Goal: Task Accomplishment & Management: Use online tool/utility

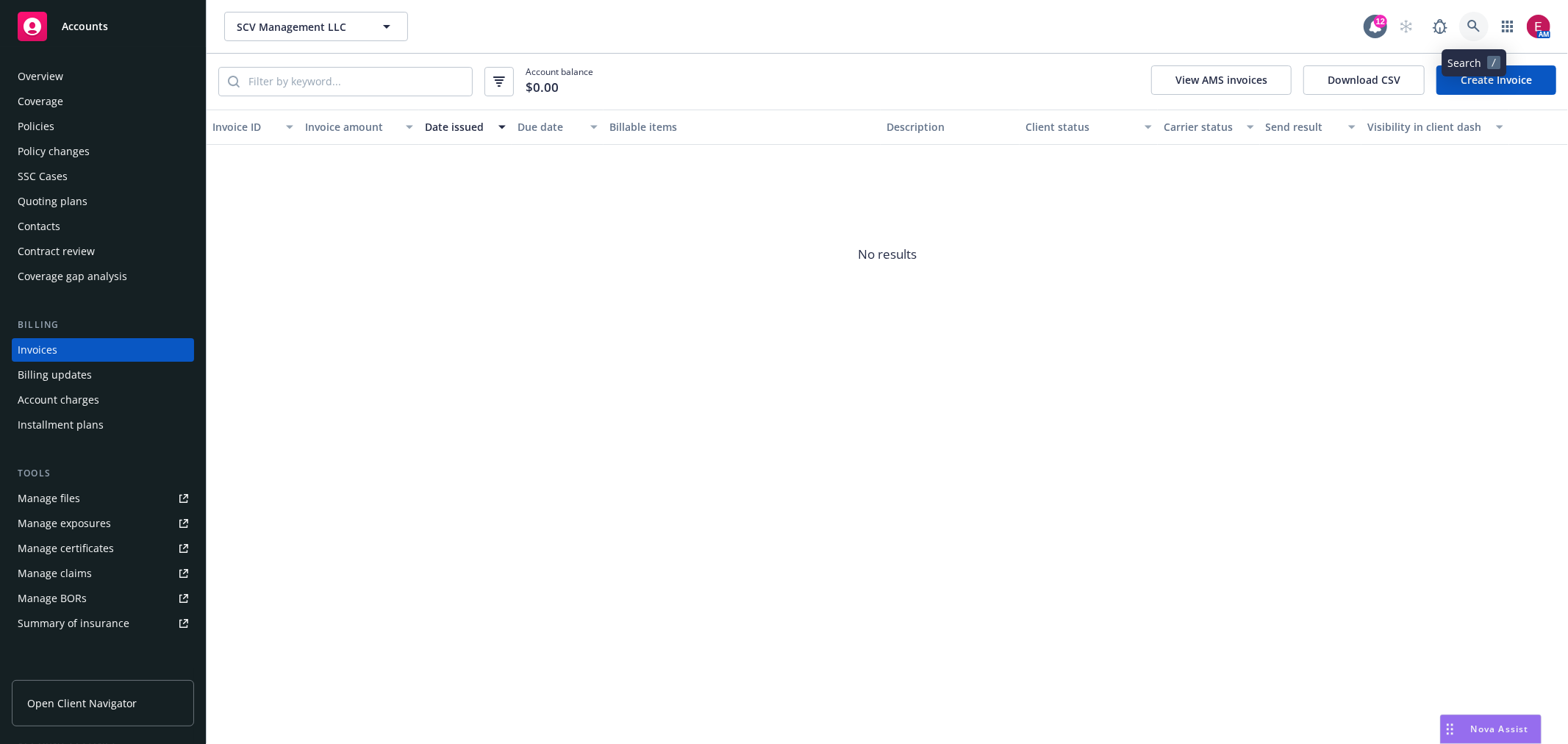
click at [1463, 27] on link at bounding box center [1474, 27] width 30 height 30
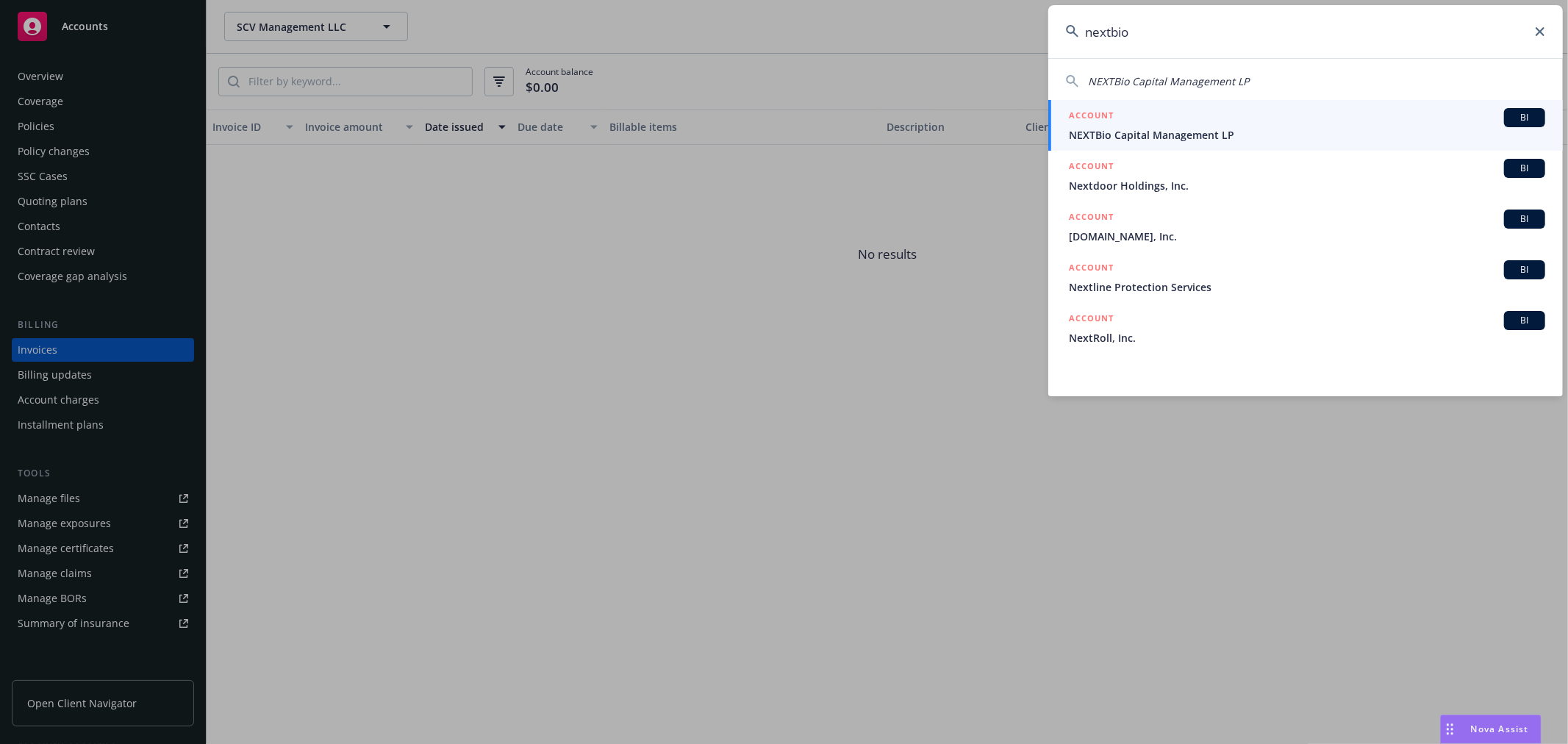
type input "nextbio"
click at [1187, 120] on div "ACCOUNT BI" at bounding box center [1307, 117] width 477 height 19
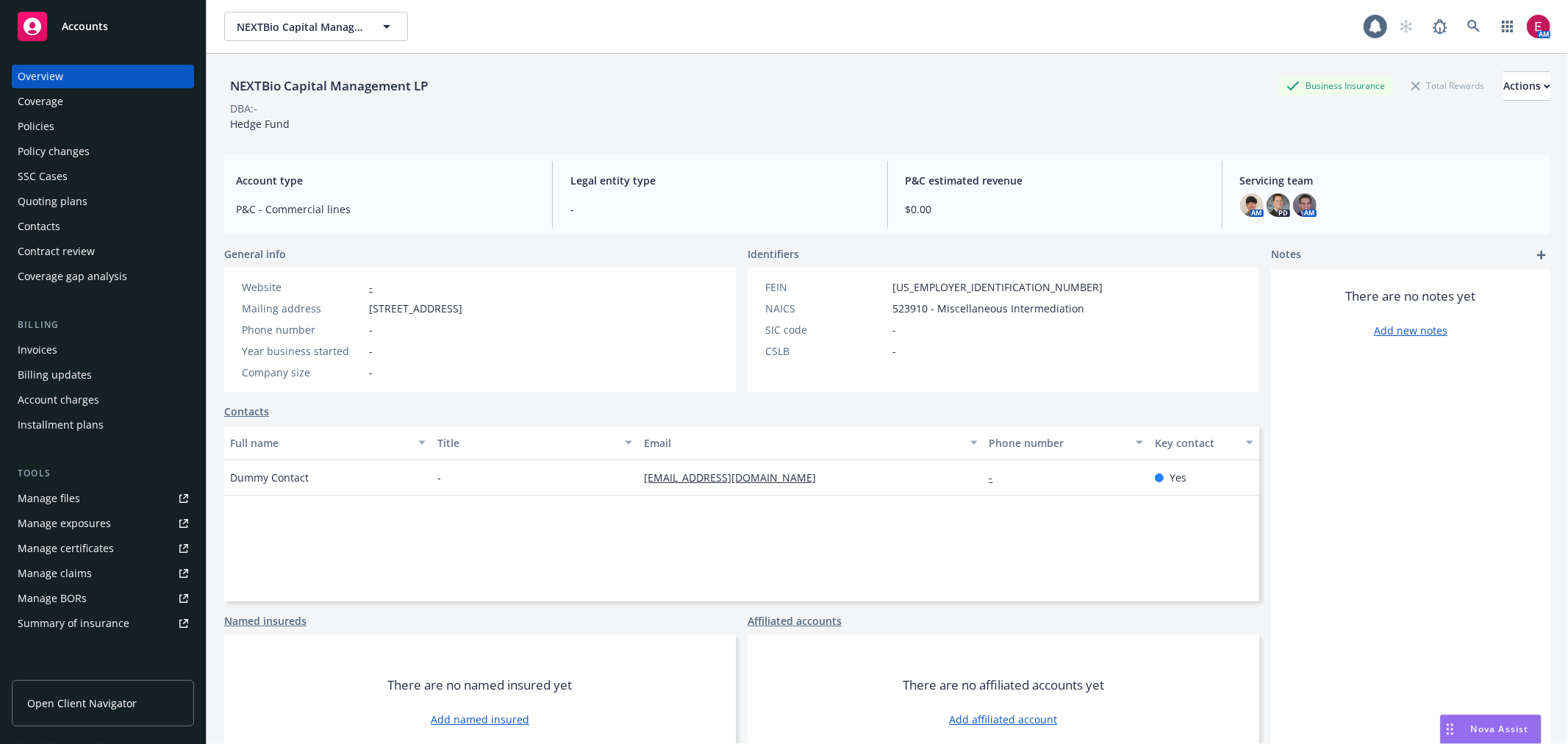
click at [121, 128] on div "Policies" at bounding box center [103, 126] width 170 height 24
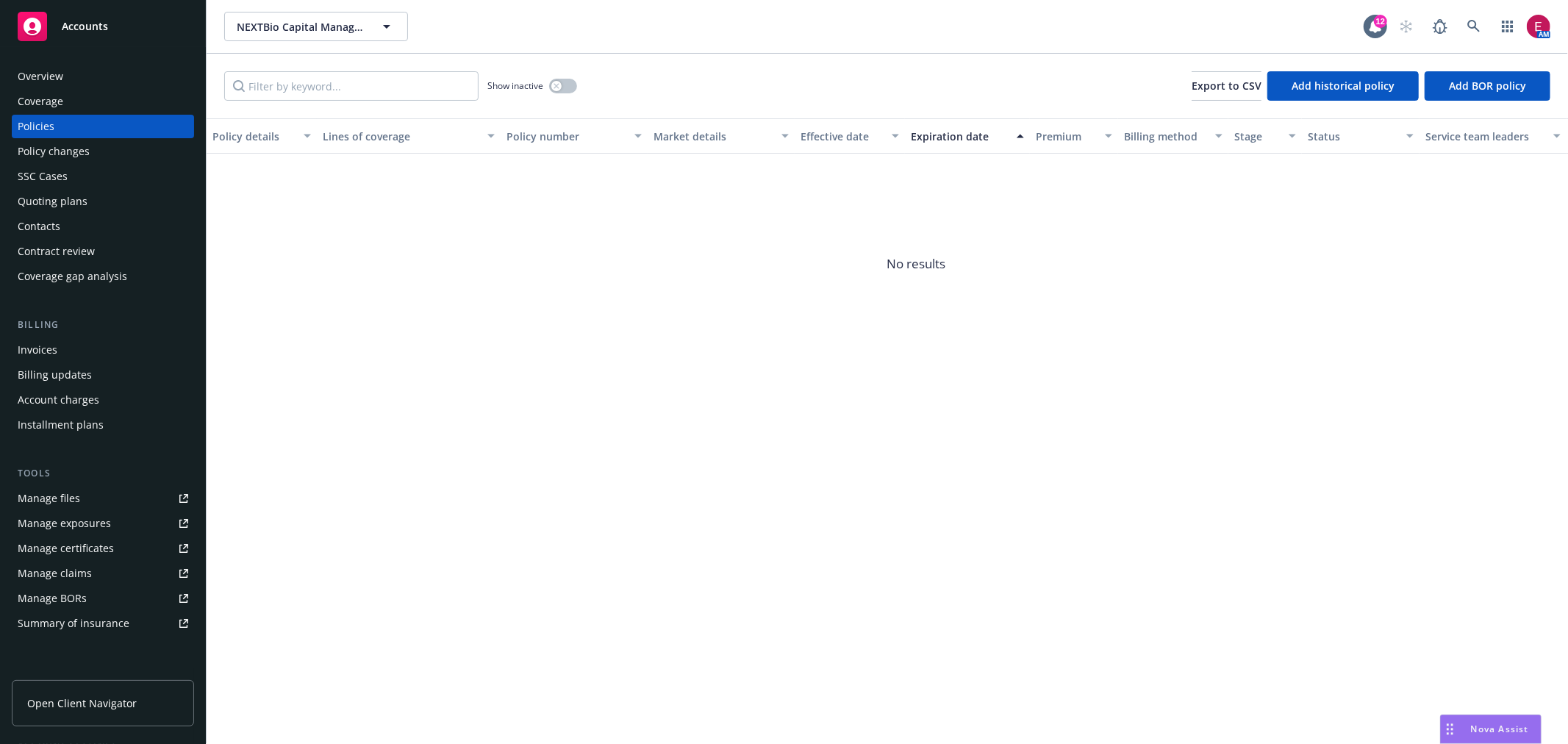
click at [106, 196] on div "Quoting plans" at bounding box center [103, 202] width 170 height 24
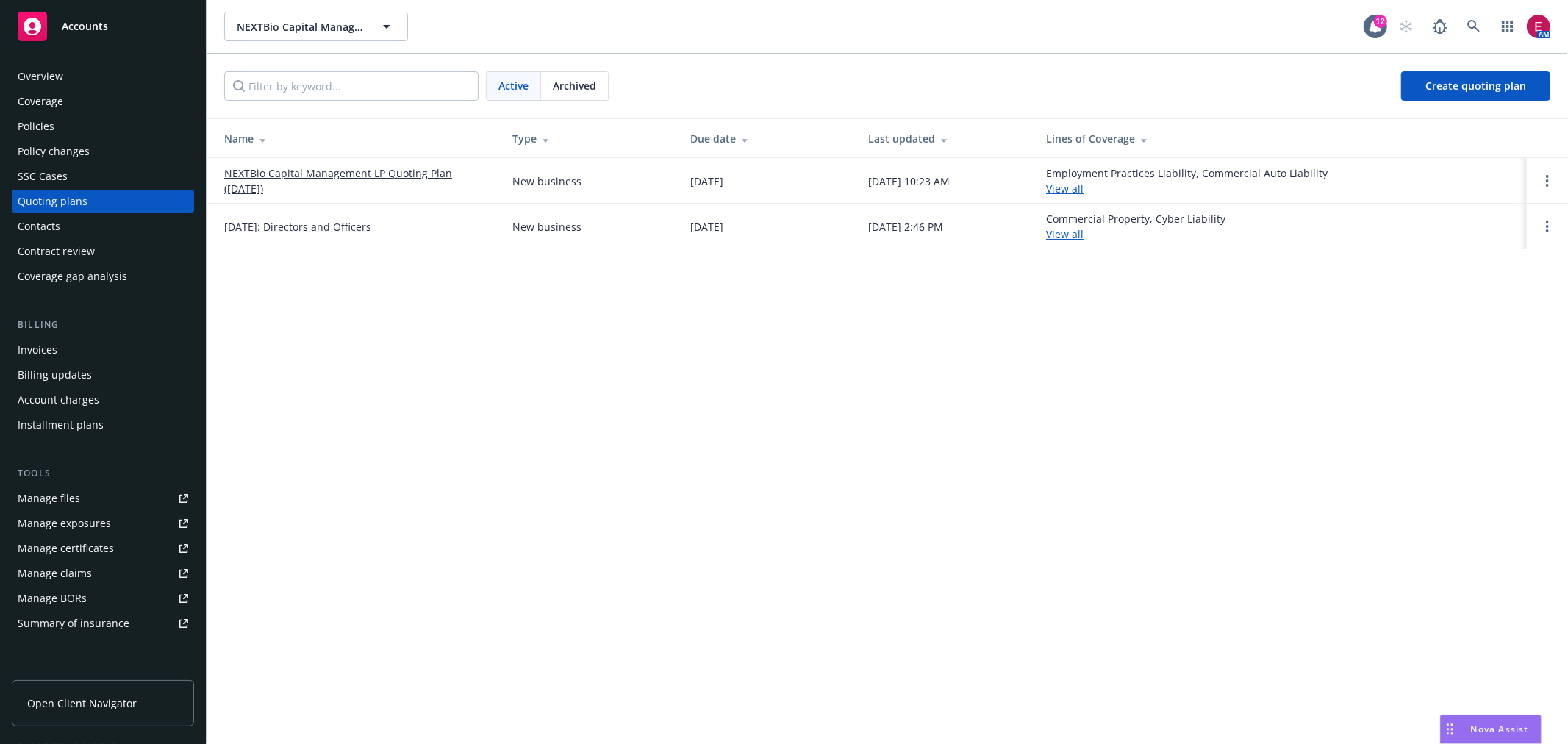
click at [297, 165] on link "NEXTBio Capital Management LP Quoting Plan (2025-08-05)" at bounding box center [356, 181] width 265 height 31
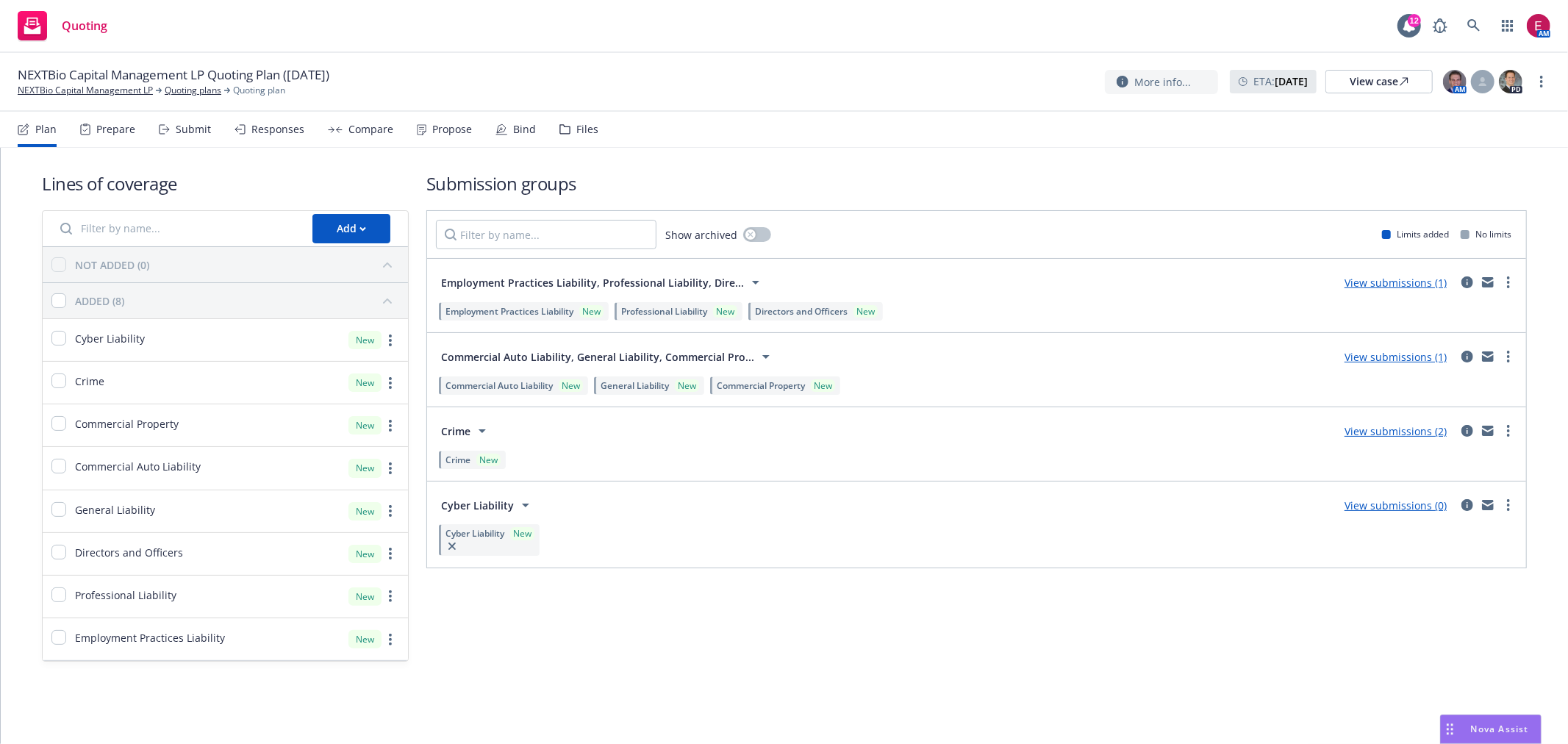
click at [182, 123] on div "Submit" at bounding box center [193, 129] width 35 height 12
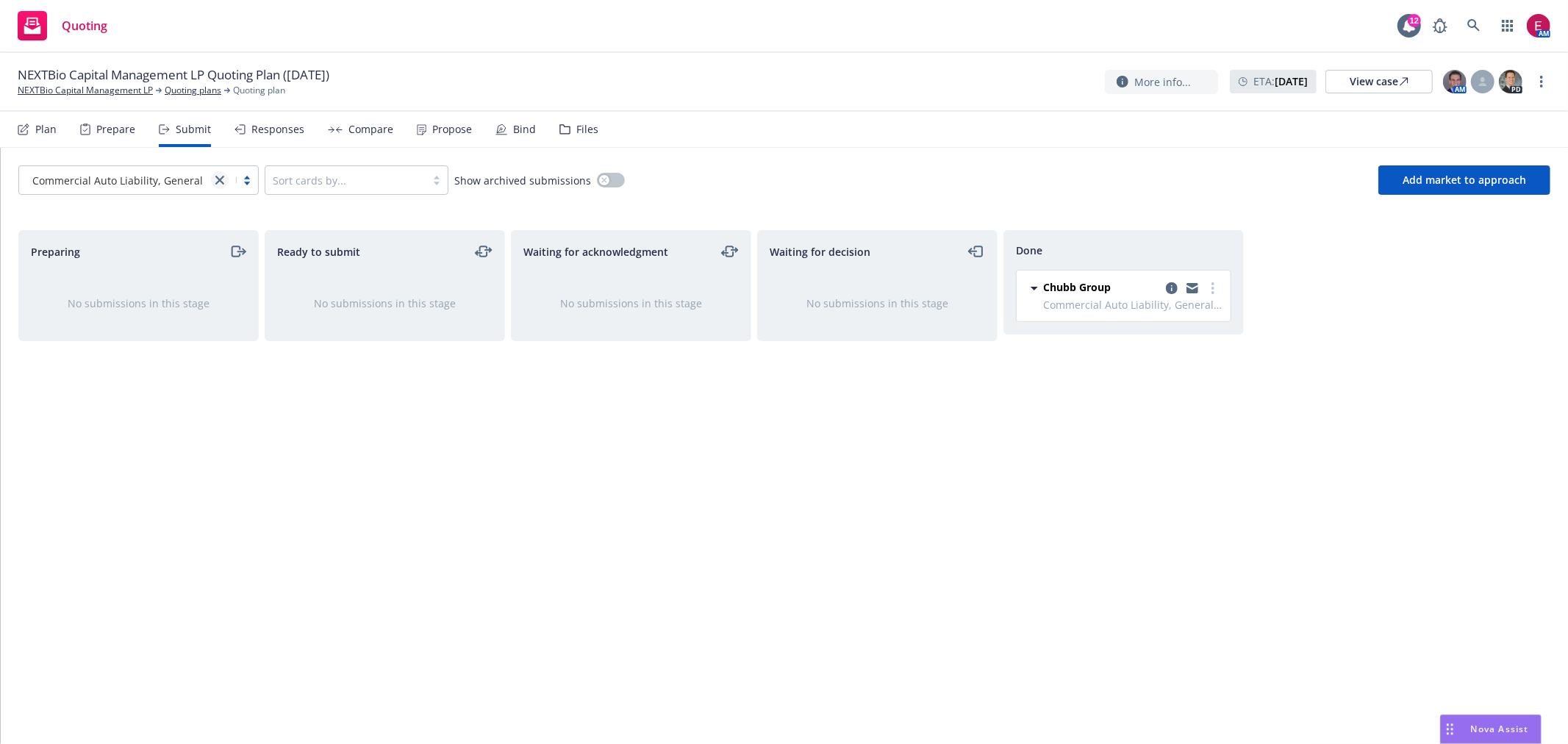
click at [217, 176] on icon "close" at bounding box center [220, 180] width 9 height 9
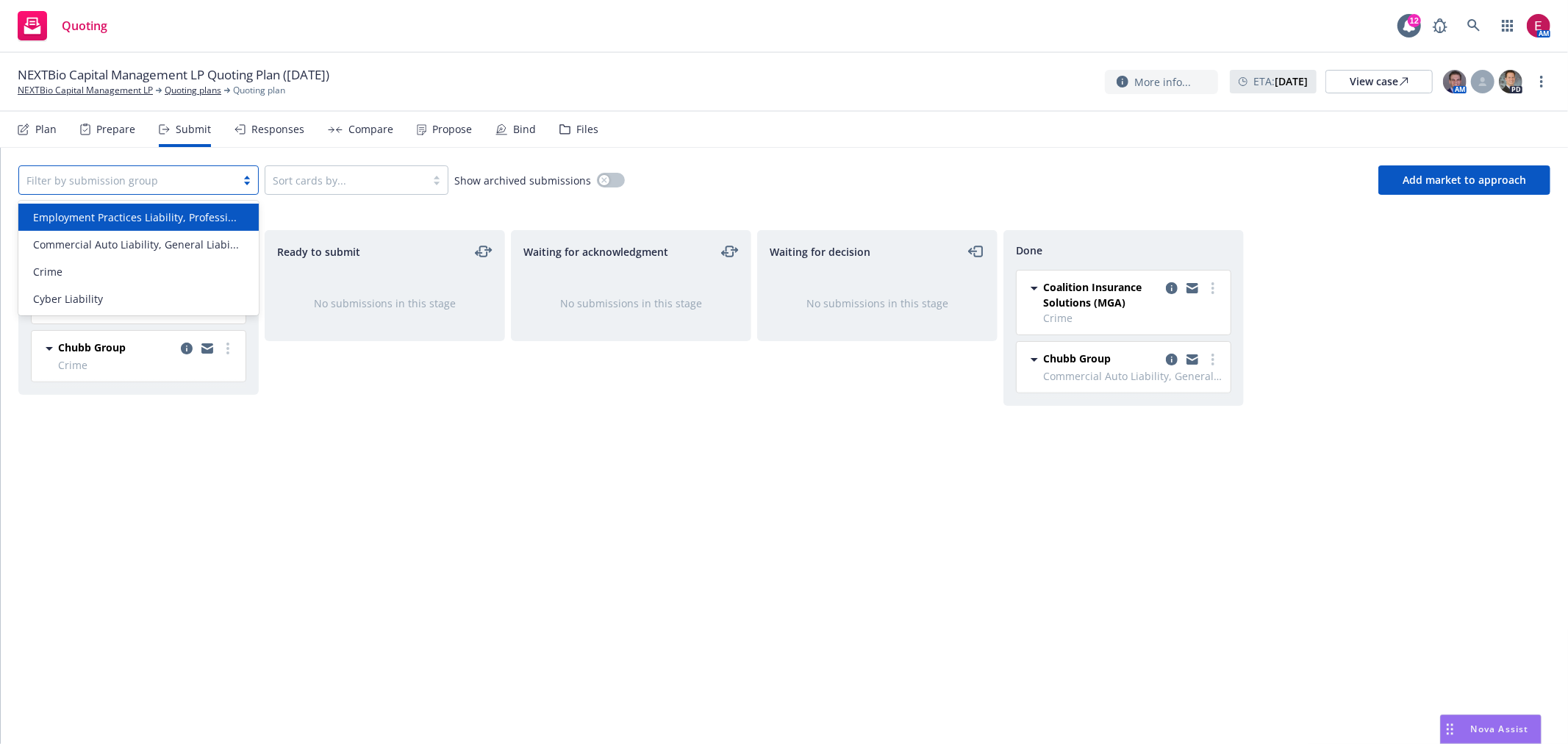
click at [212, 221] on span "Employment Practices Liability, Professi..." at bounding box center [135, 217] width 204 height 16
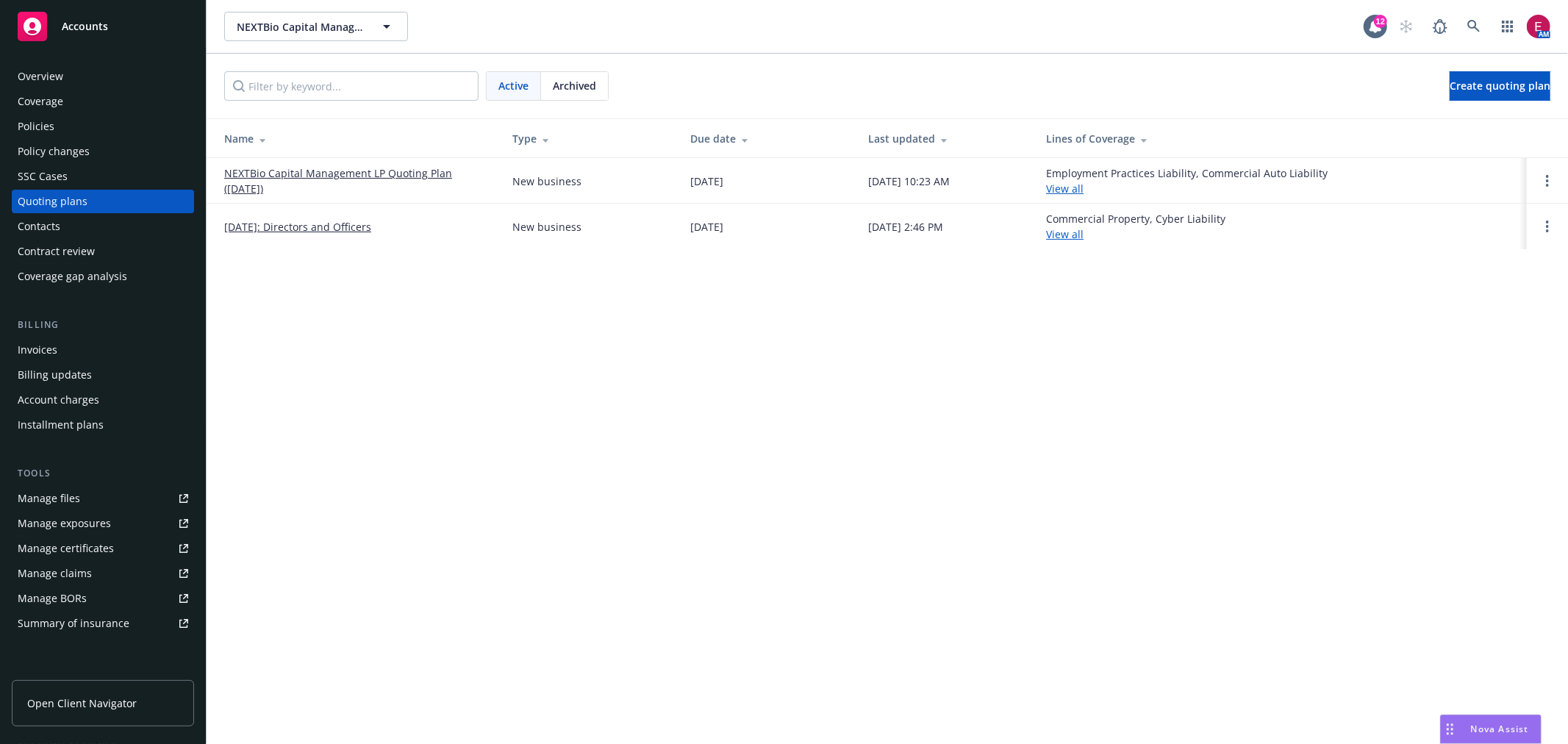
click at [301, 225] on link "[DATE]: Directors and Officers" at bounding box center [297, 227] width 147 height 16
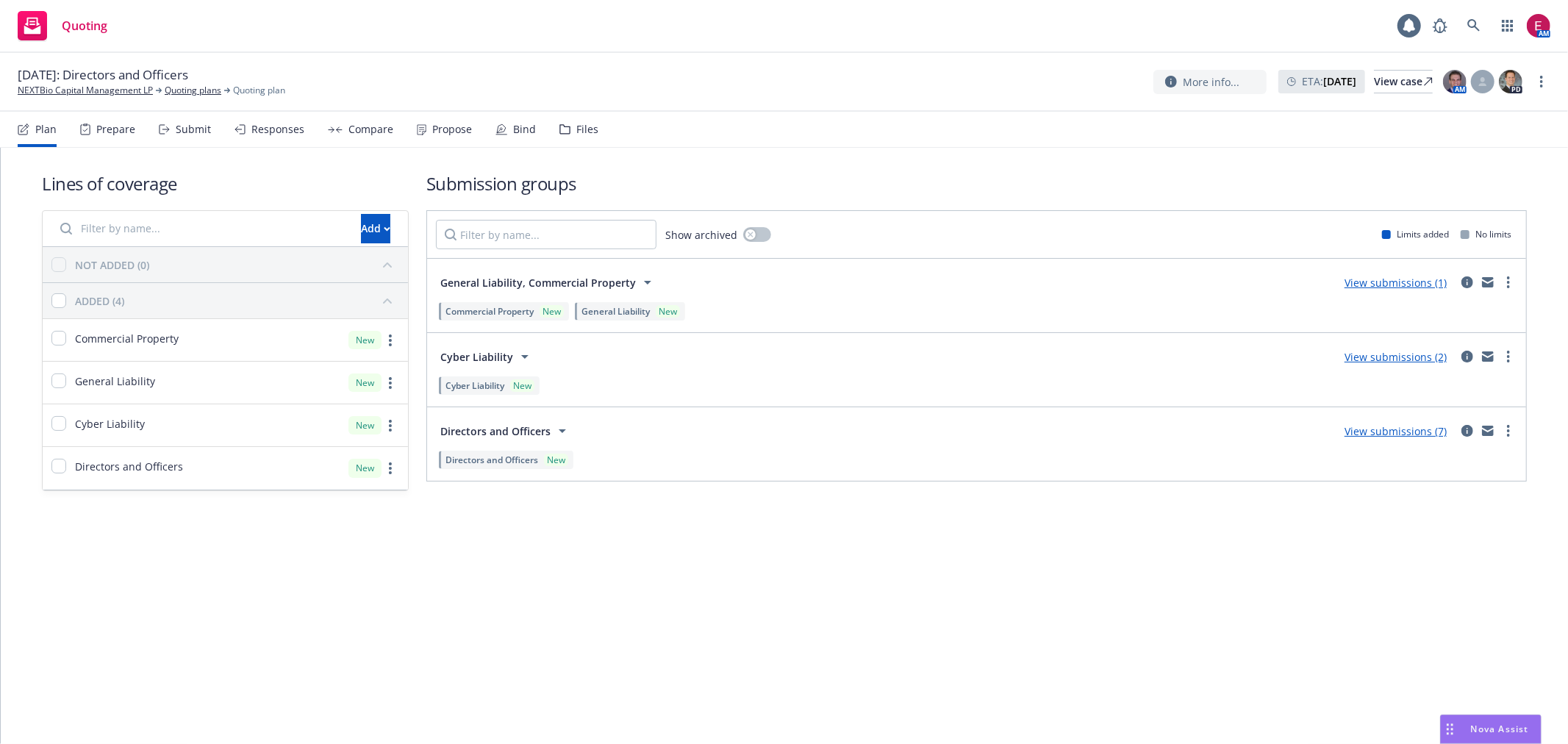
click at [187, 133] on div "Submit" at bounding box center [193, 129] width 35 height 12
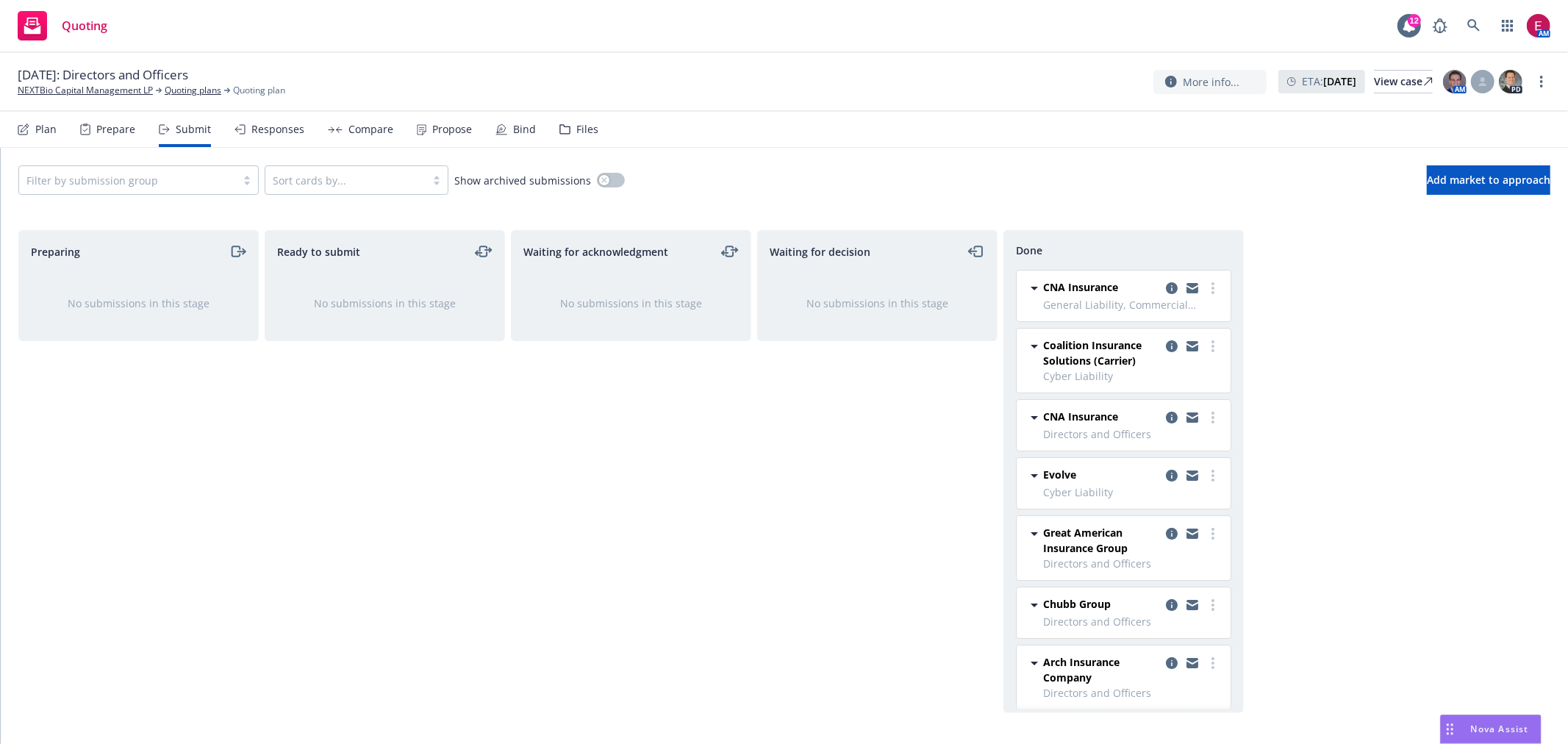
click at [106, 123] on div "Prepare" at bounding box center [115, 129] width 39 height 12
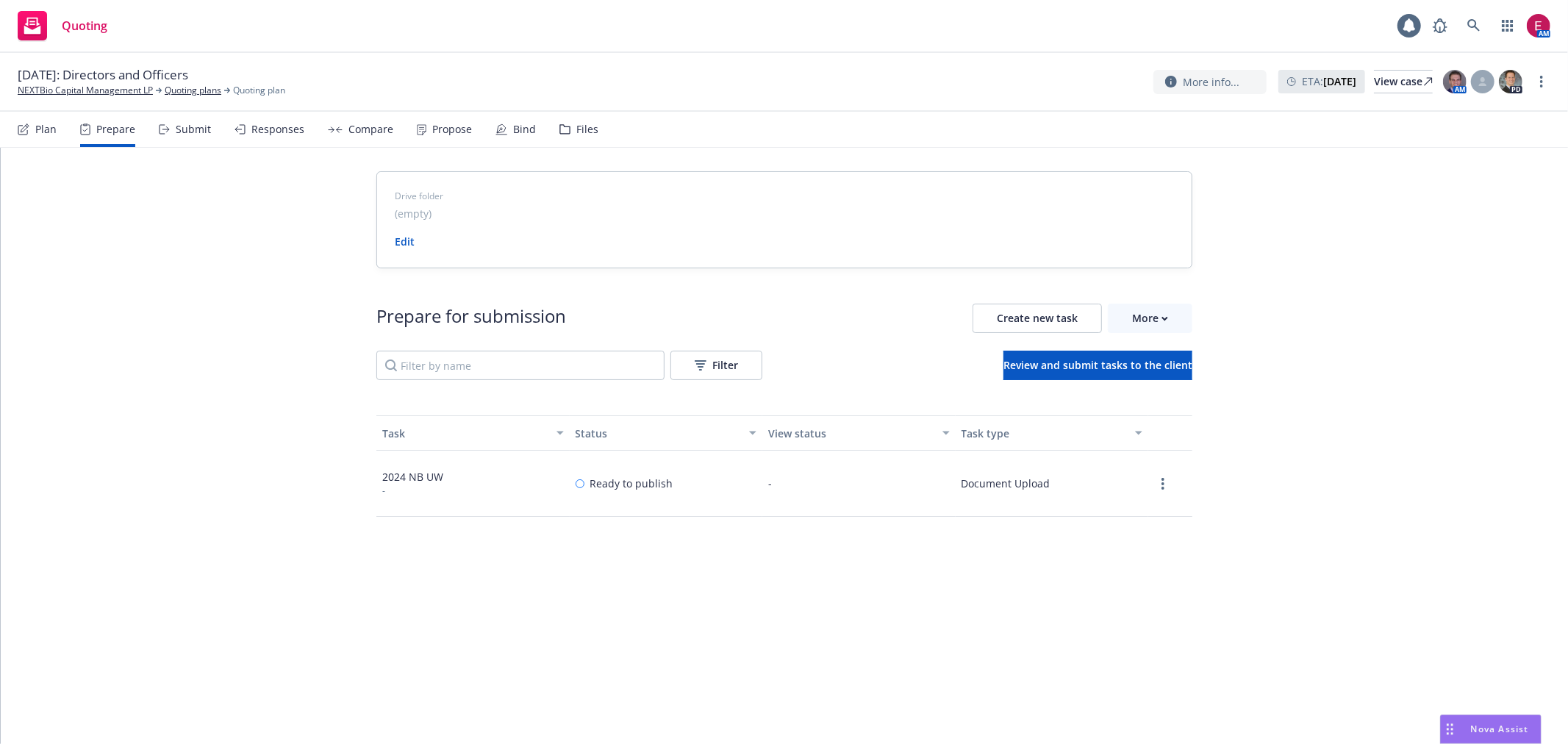
drag, startPoint x: 10, startPoint y: 118, endPoint x: 52, endPoint y: 122, distance: 42.2
click at [10, 118] on nav "Plan Prepare Submit Responses Compare Propose Bind Files" at bounding box center [784, 129] width 1568 height 36
click at [52, 123] on div "Plan" at bounding box center [46, 129] width 21 height 12
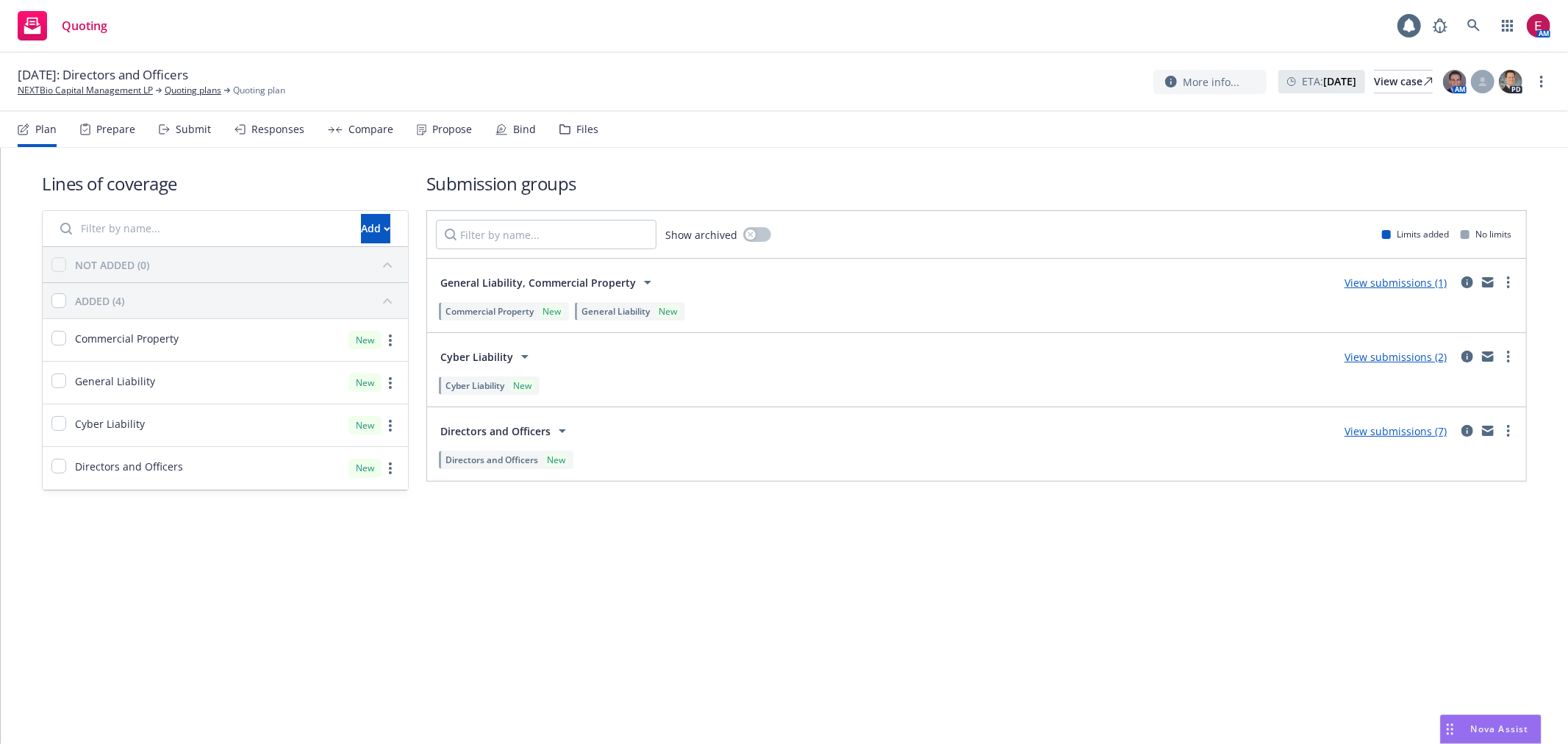
click at [192, 123] on div "Submit" at bounding box center [193, 129] width 35 height 12
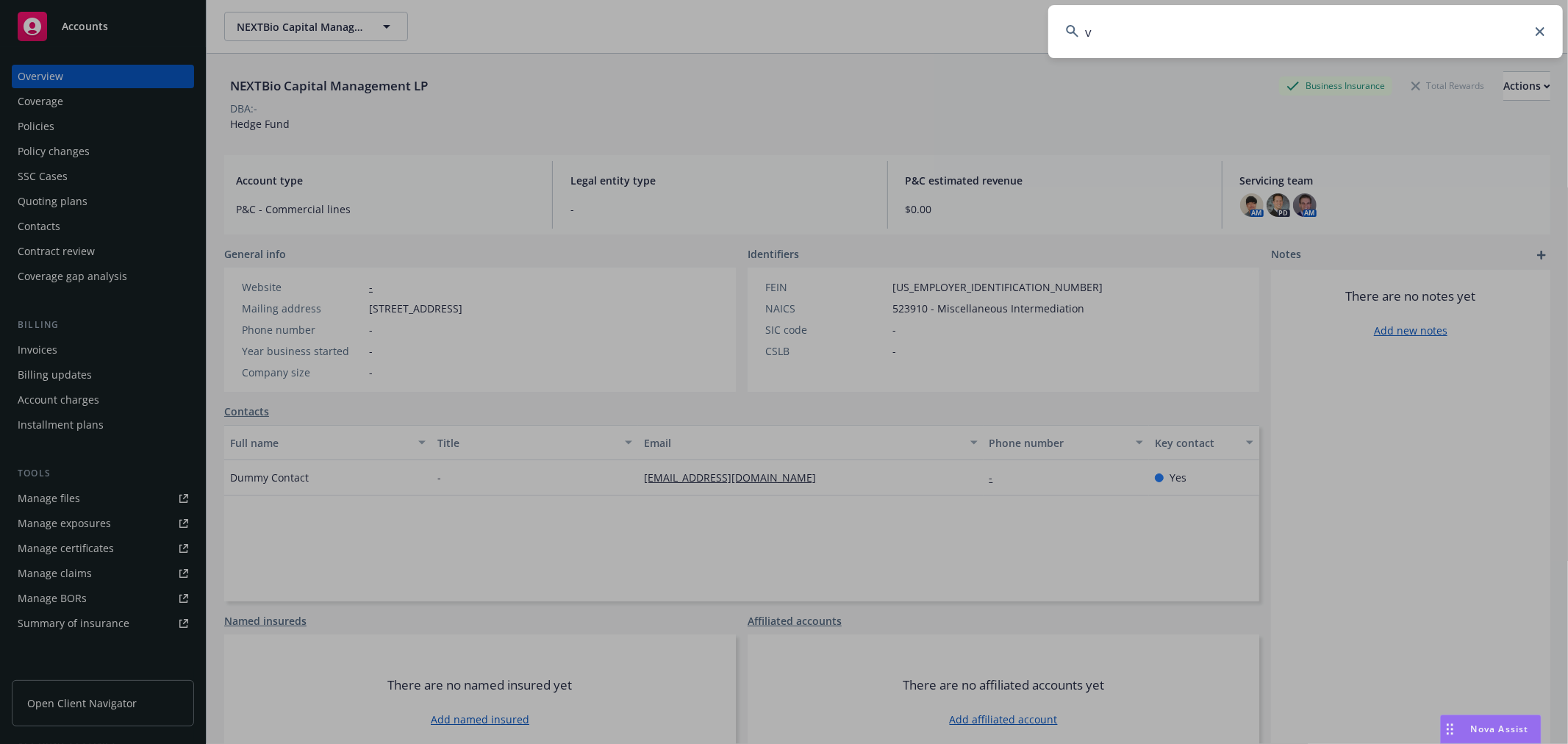
type input "v"
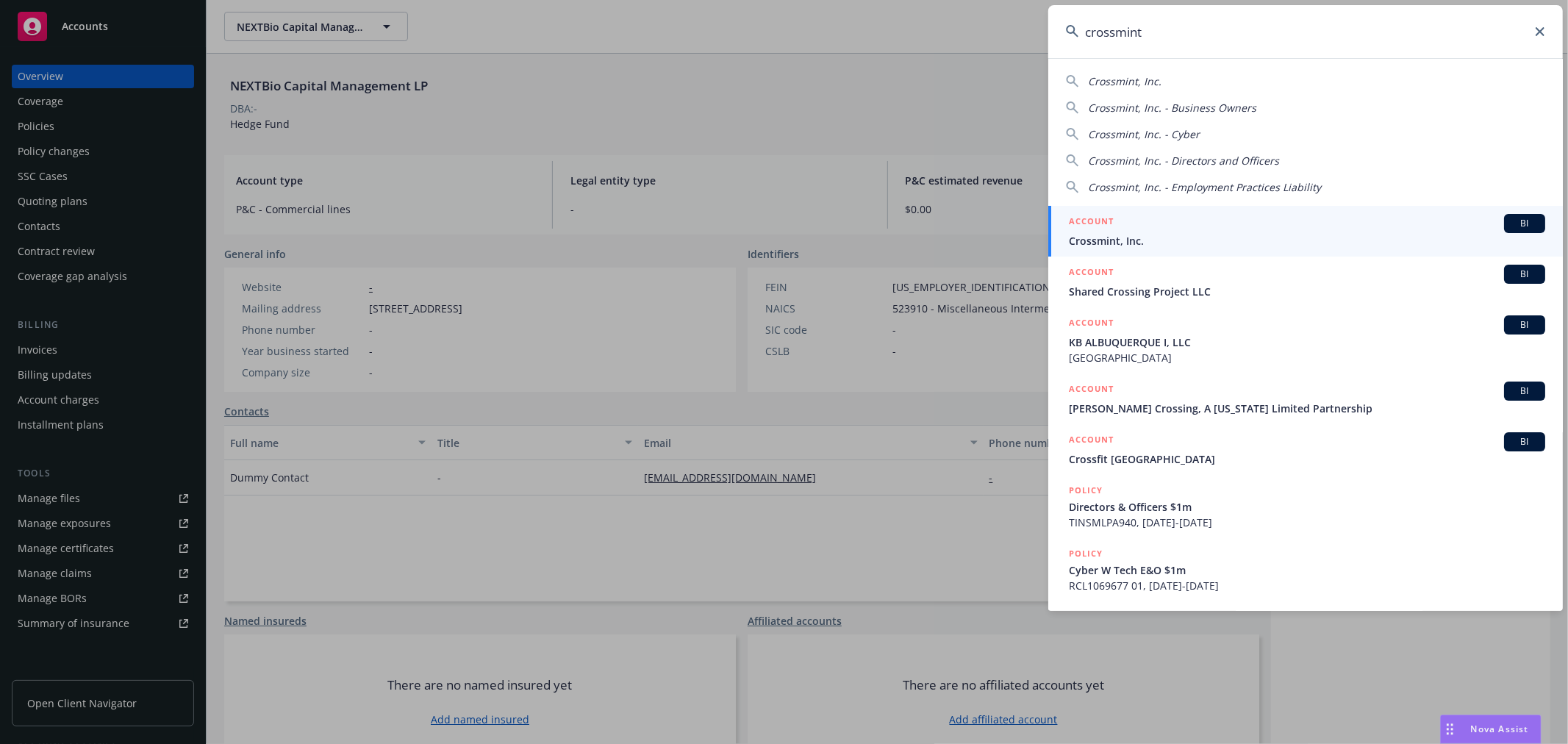
type input "crossmint"
click at [1235, 230] on div "ACCOUNT BI" at bounding box center [1307, 224] width 477 height 19
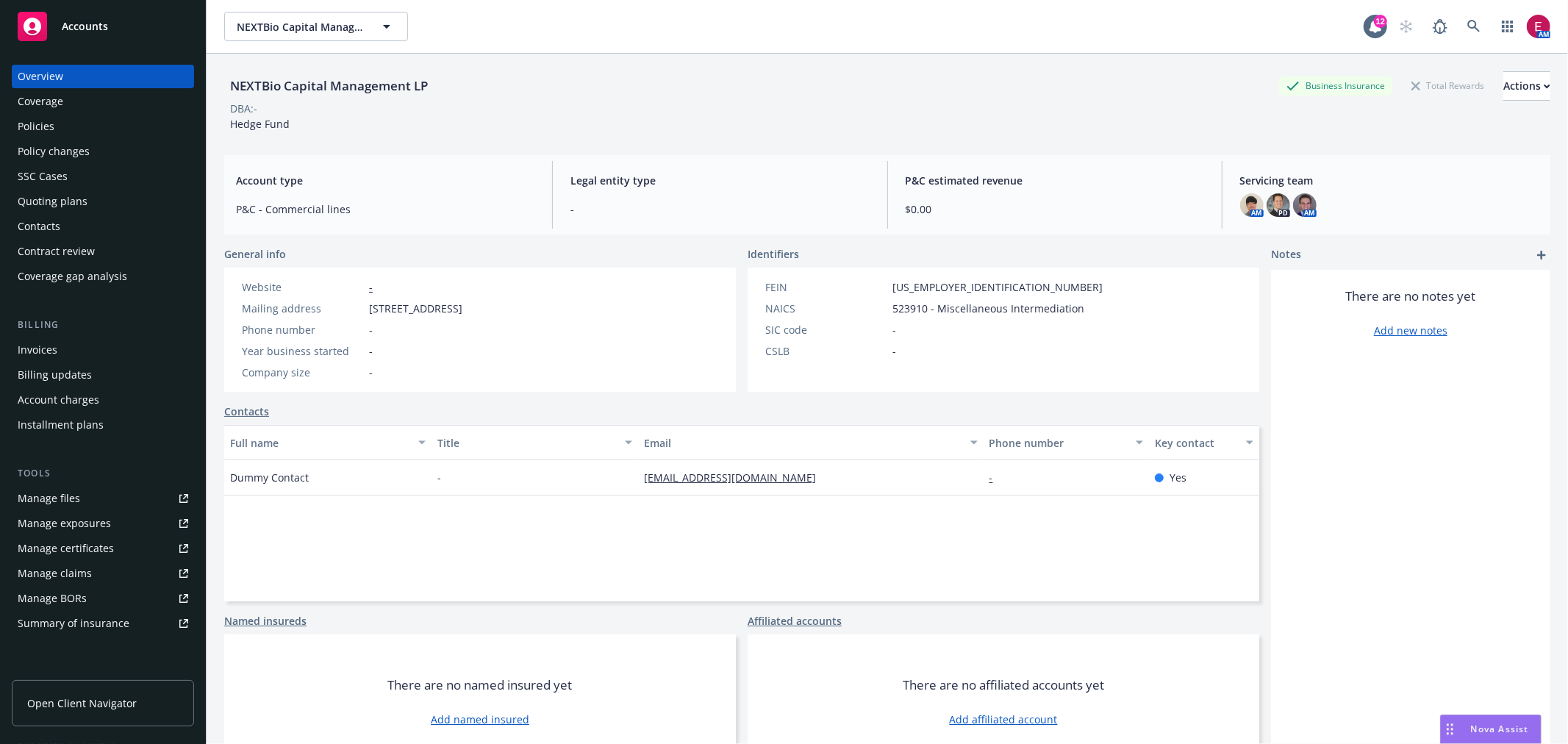
click at [89, 128] on div "Policies" at bounding box center [103, 126] width 170 height 24
